Goal: Task Accomplishment & Management: Manage account settings

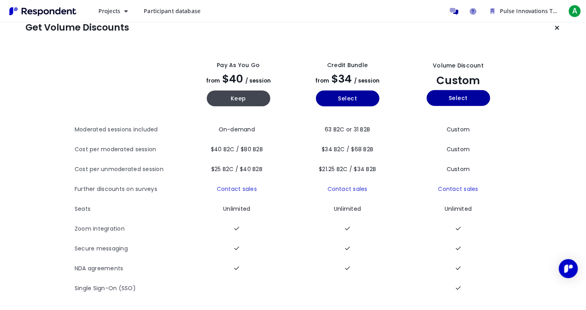
scroll to position [16, 0]
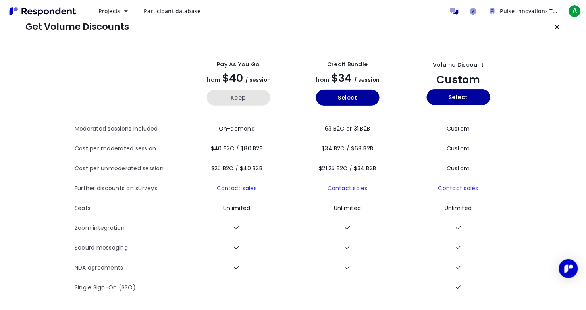
click at [234, 100] on button "Keep" at bounding box center [239, 98] width 64 height 16
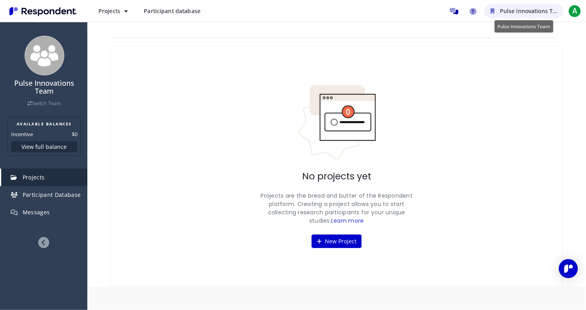
click at [550, 10] on span "Pulse Innovations Team" at bounding box center [532, 11] width 65 height 8
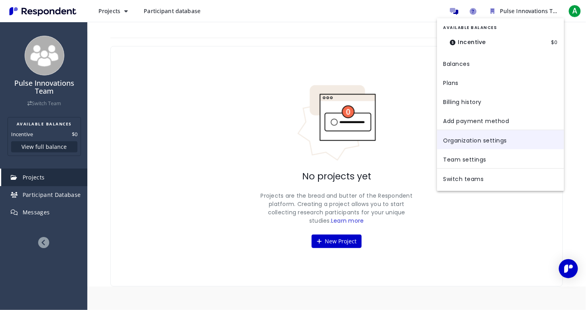
click at [479, 133] on link "Organization settings" at bounding box center [500, 139] width 127 height 19
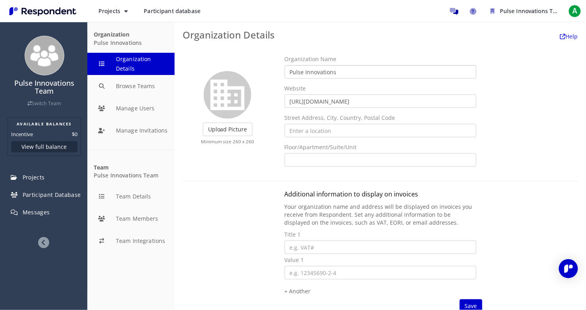
click at [314, 72] on input "Pulse Innovations" at bounding box center [381, 71] width 192 height 13
type input "Pulselive"
click at [254, 182] on form "Upload Picture Finished Cropping Minimum size 260 x 260 Organization Name Pulse…" at bounding box center [380, 210] width 395 height 311
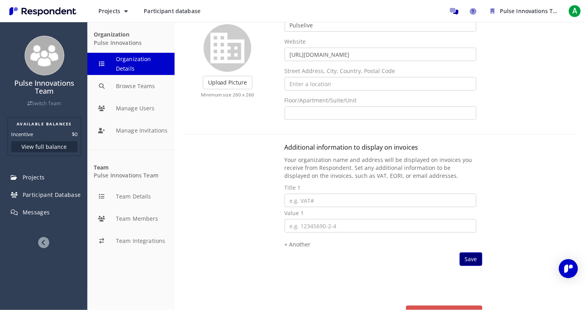
click at [477, 258] on span "Save" at bounding box center [471, 259] width 12 height 8
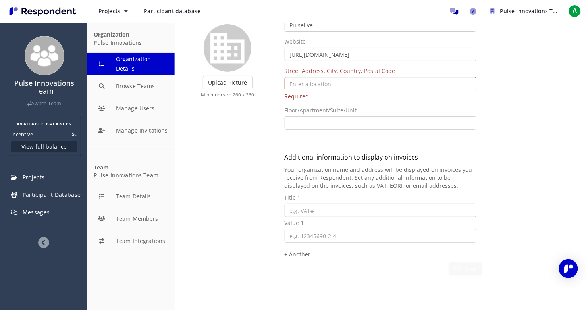
scroll to position [2, 0]
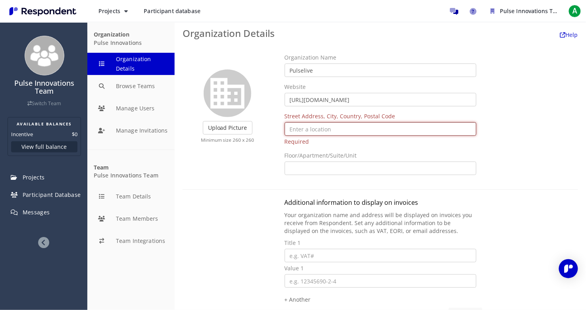
click at [306, 135] on input "text" at bounding box center [381, 128] width 192 height 13
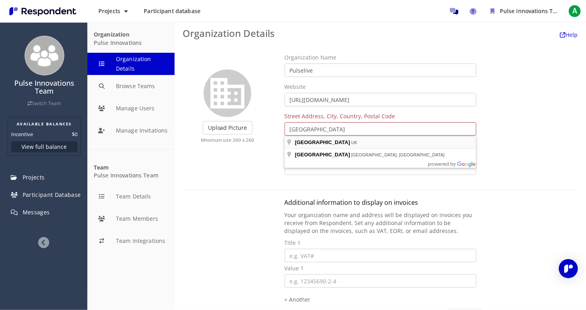
type input "[GEOGRAPHIC_DATA], [GEOGRAPHIC_DATA]"
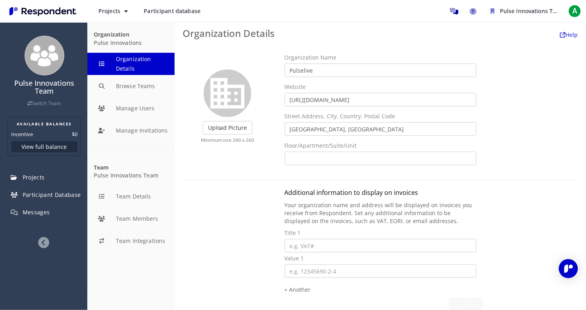
click at [225, 249] on div "Additional information to display on invoices Your organization name and addres…" at bounding box center [380, 276] width 407 height 177
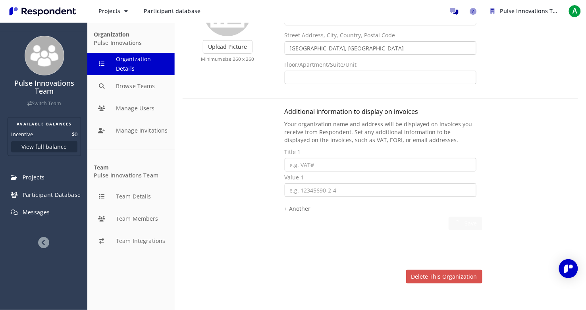
click at [352, 256] on div "Additional information to display on invoices Your organization name and addres…" at bounding box center [381, 195] width 204 height 177
click at [28, 174] on span "Projects" at bounding box center [34, 177] width 22 height 8
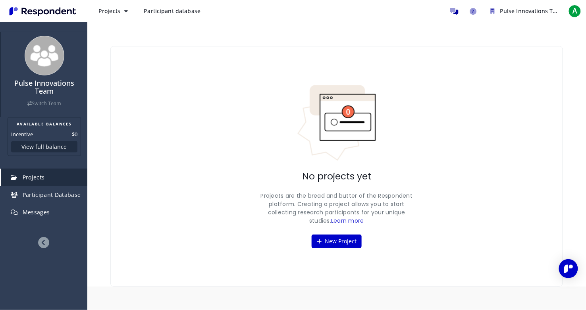
click at [47, 85] on h4 "Pulse Innovations Team" at bounding box center [44, 87] width 78 height 16
click at [545, 11] on span "Pulse Innovations Team" at bounding box center [532, 11] width 65 height 8
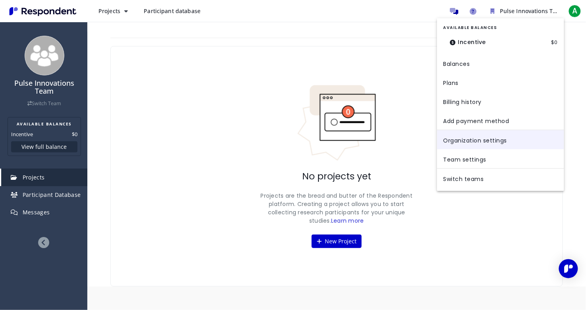
click at [487, 136] on link "Organization settings" at bounding box center [500, 139] width 127 height 19
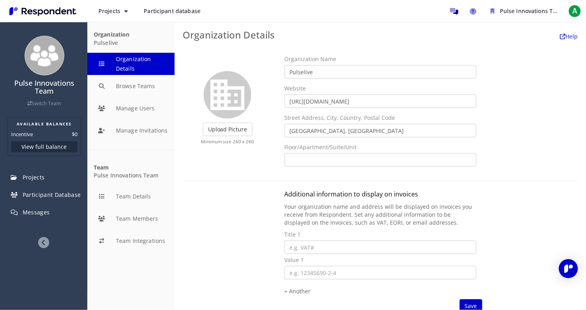
click at [480, 167] on div "Organization Name Pulselive Website [URL][DOMAIN_NAME] Website URL must start w…" at bounding box center [381, 113] width 204 height 117
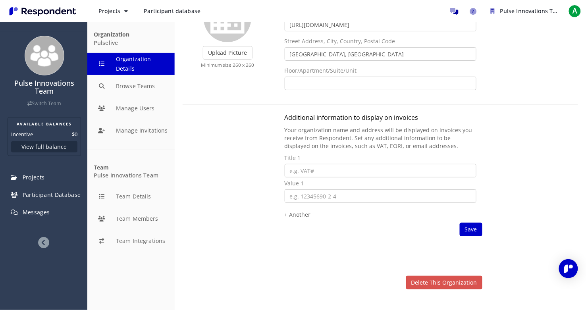
scroll to position [83, 0]
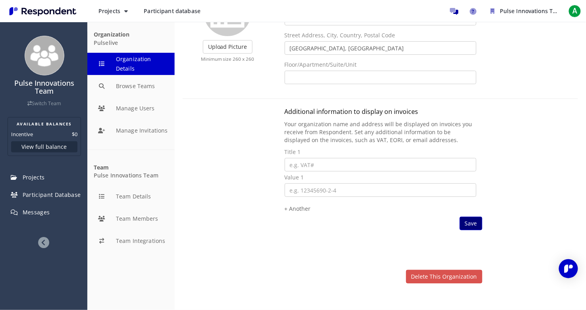
click at [471, 218] on button "Save" at bounding box center [471, 223] width 23 height 13
